Goal: Check status

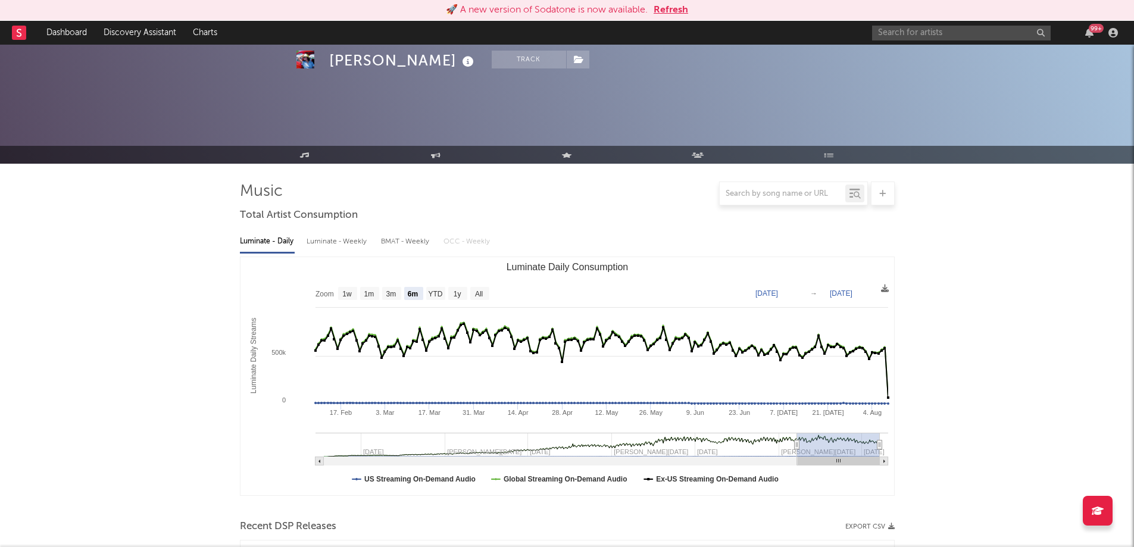
select select "6m"
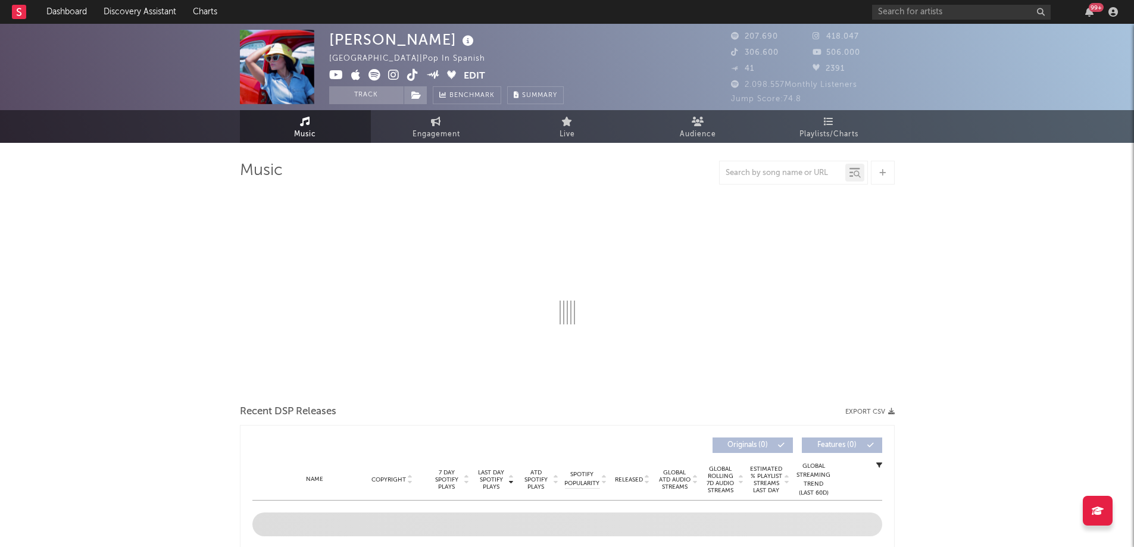
select select "6m"
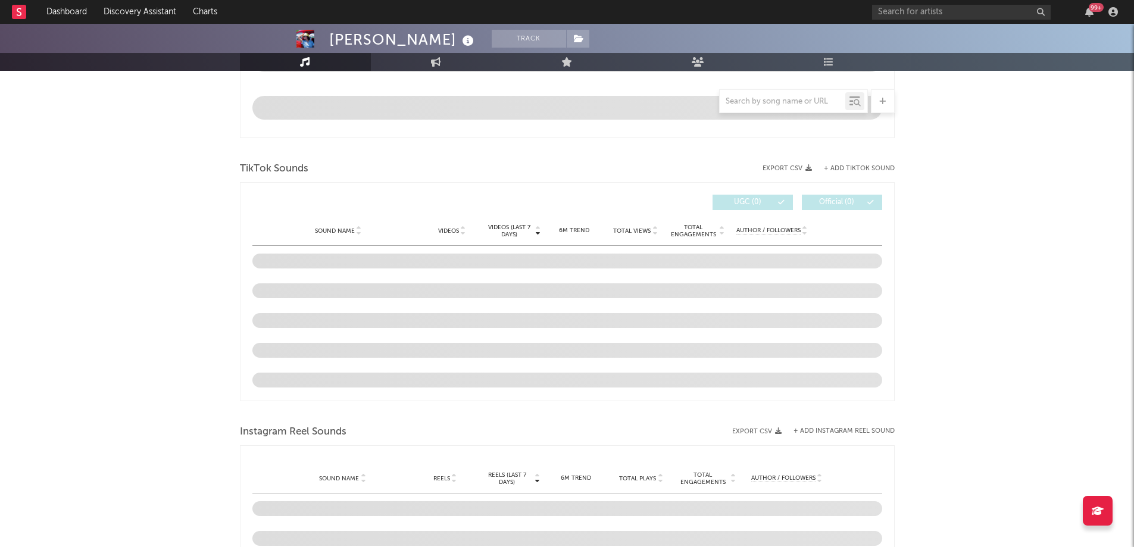
scroll to position [702, 0]
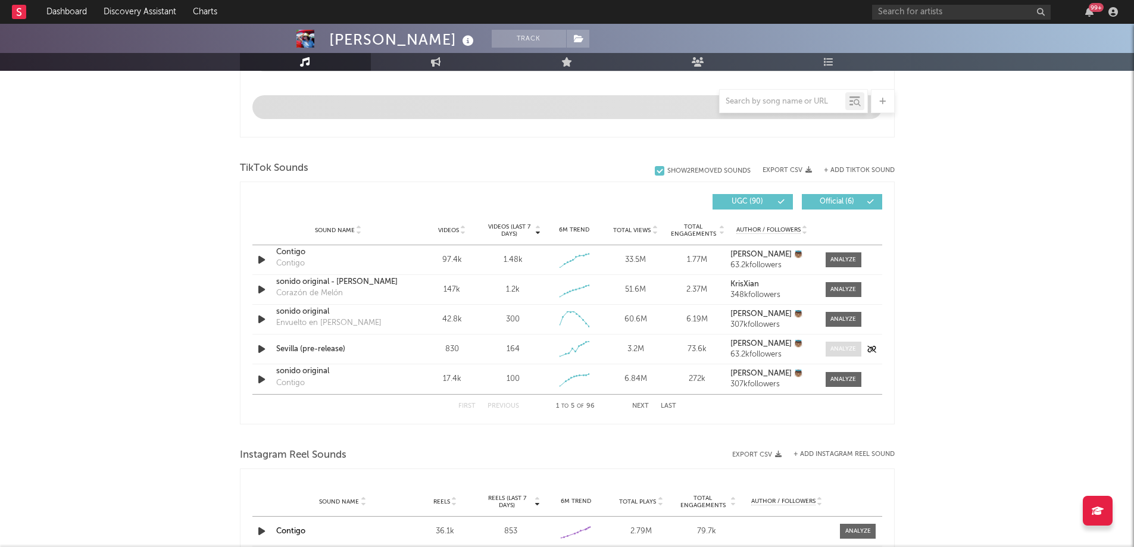
click at [843, 351] on div at bounding box center [844, 349] width 26 height 9
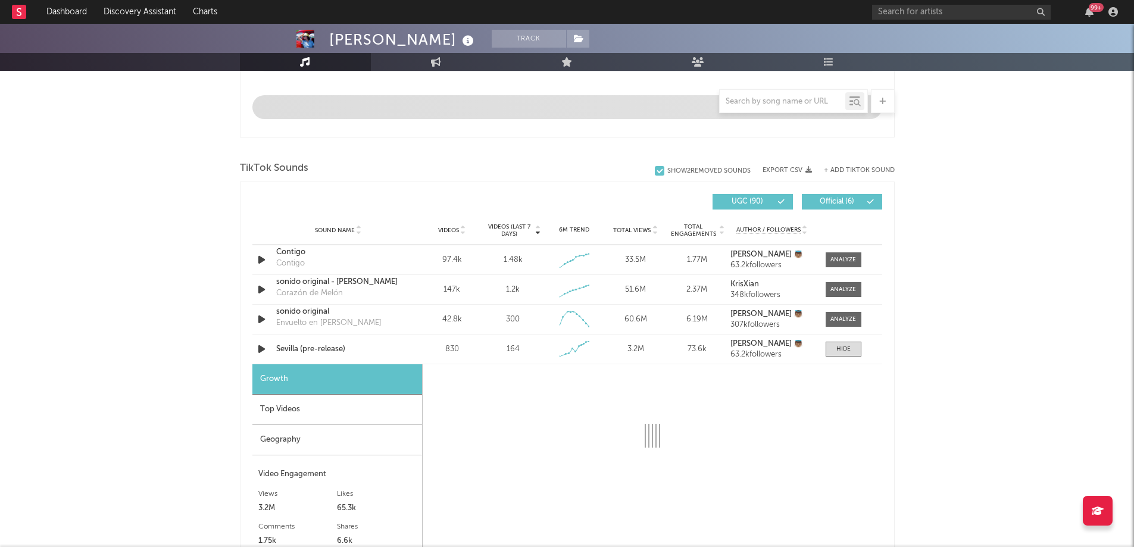
select select "1w"
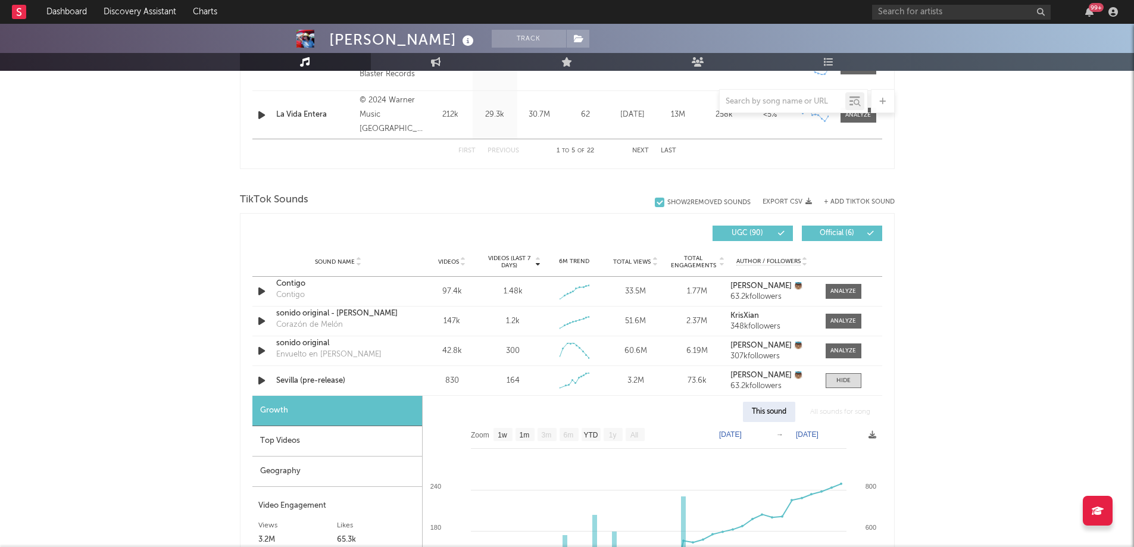
scroll to position [694, 0]
click at [842, 385] on div at bounding box center [844, 381] width 14 height 9
